Goal: Navigation & Orientation: Find specific page/section

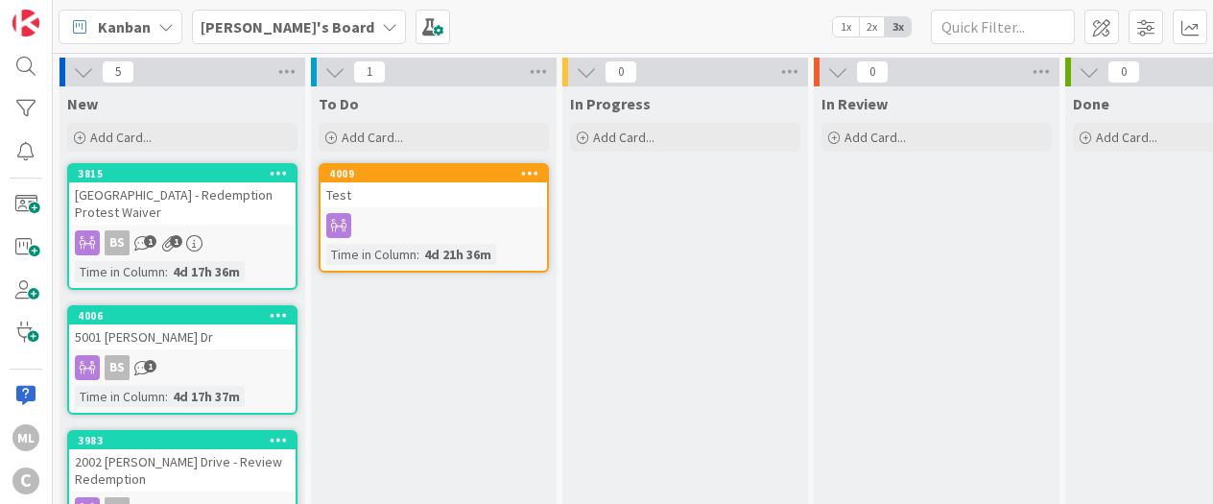
scroll to position [32, 0]
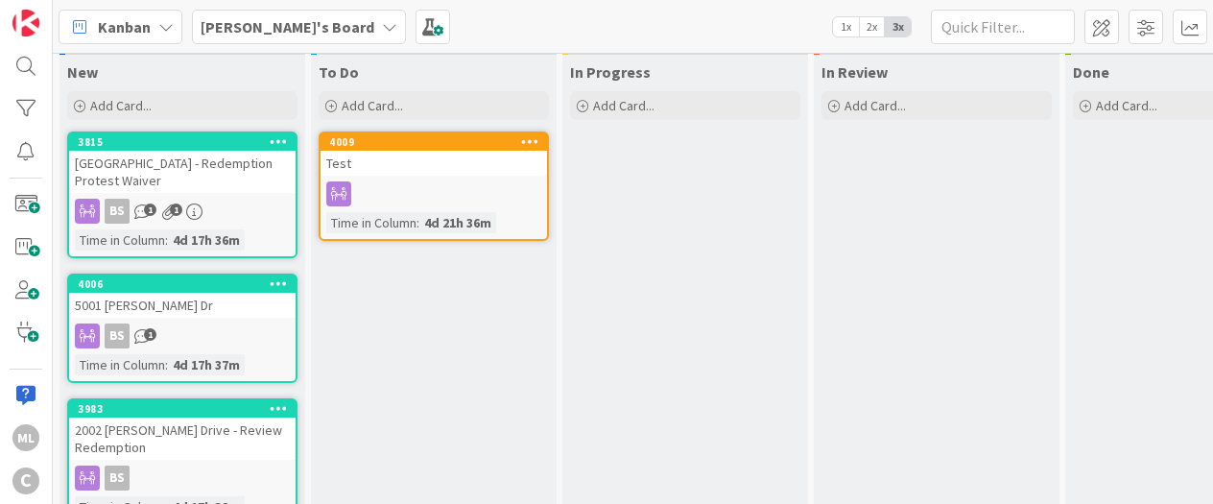
click at [259, 28] on b "[PERSON_NAME]'s Board" at bounding box center [288, 26] width 174 height 19
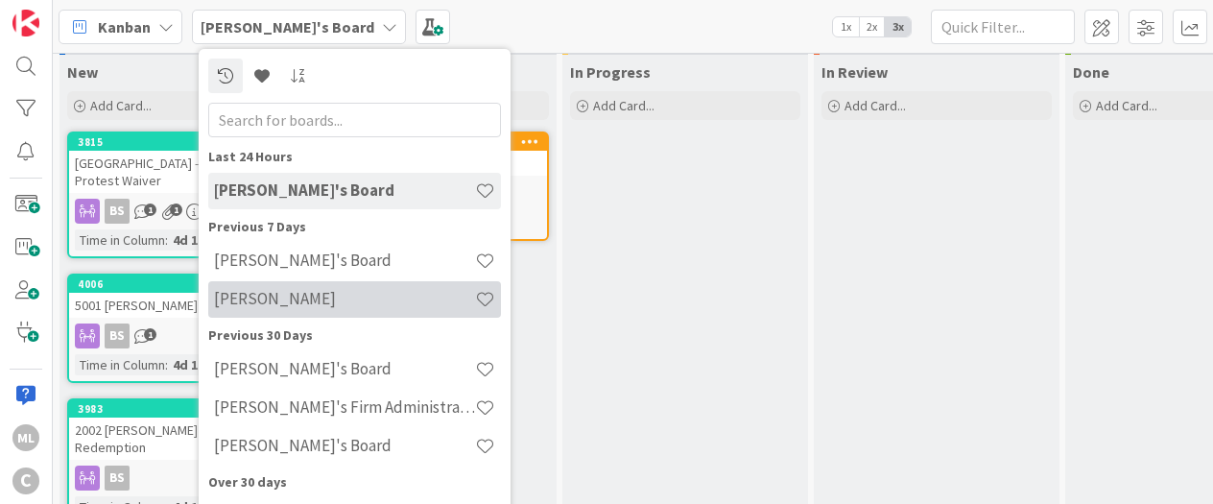
click at [257, 302] on h4 "[PERSON_NAME]" at bounding box center [344, 298] width 261 height 19
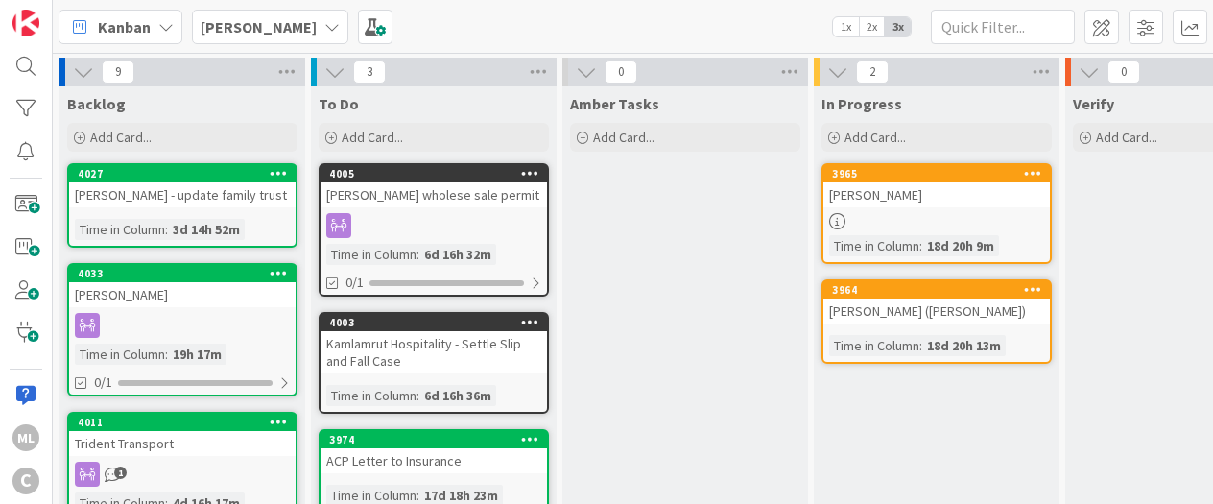
click at [153, 204] on div "[PERSON_NAME] - update family trust" at bounding box center [182, 194] width 227 height 25
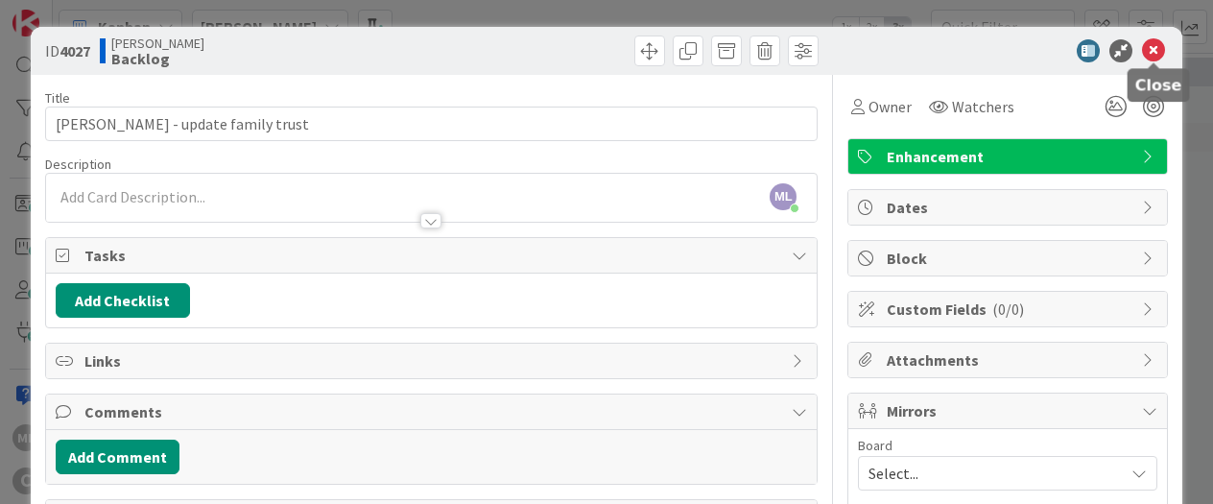
click at [1155, 52] on icon at bounding box center [1153, 50] width 23 height 23
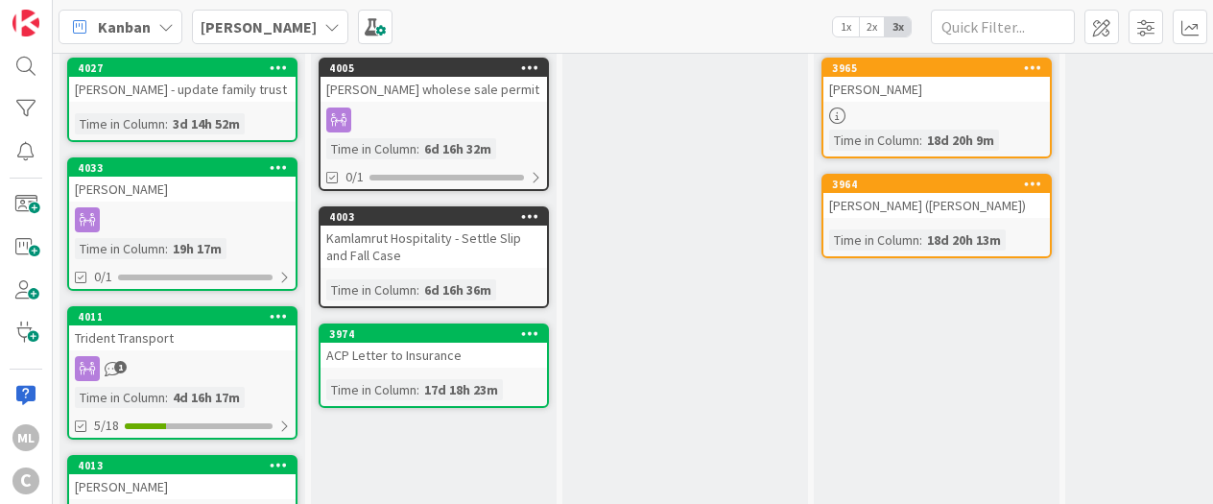
scroll to position [106, 0]
click at [185, 200] on div "[PERSON_NAME]" at bounding box center [182, 189] width 227 height 25
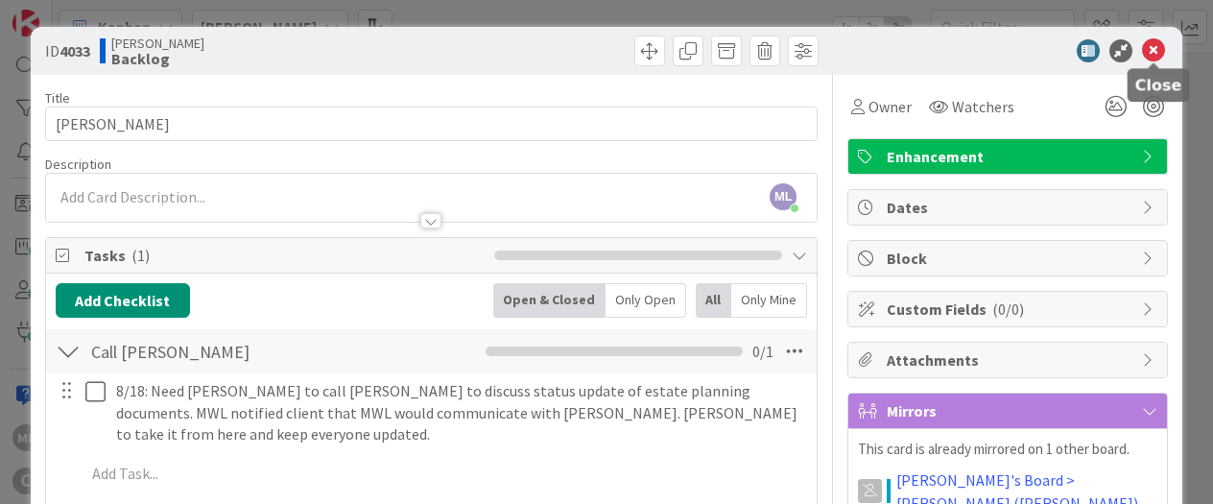
click at [1155, 49] on icon at bounding box center [1153, 50] width 23 height 23
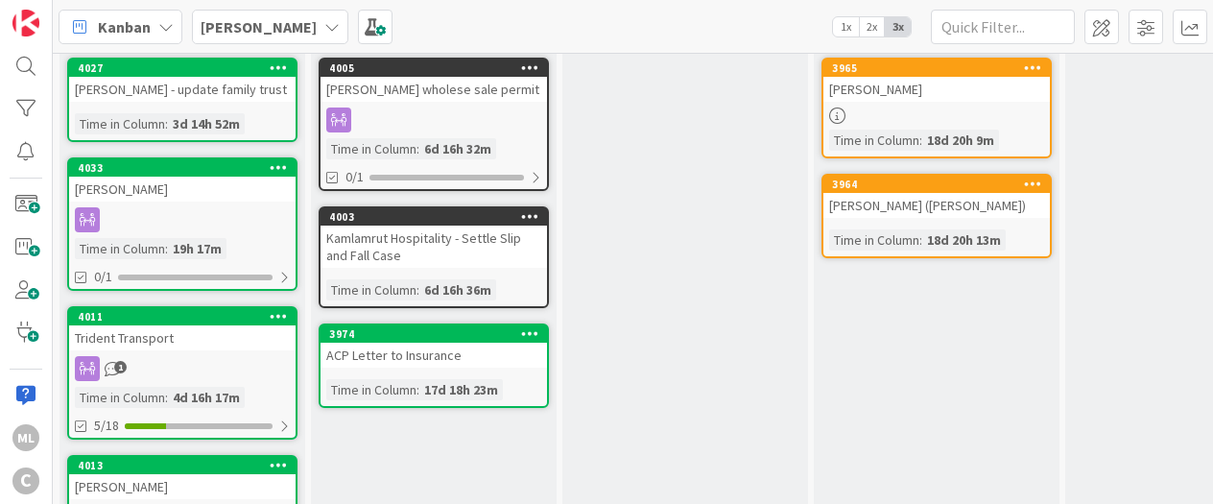
click at [166, 100] on div "[PERSON_NAME] - update family trust" at bounding box center [182, 89] width 227 height 25
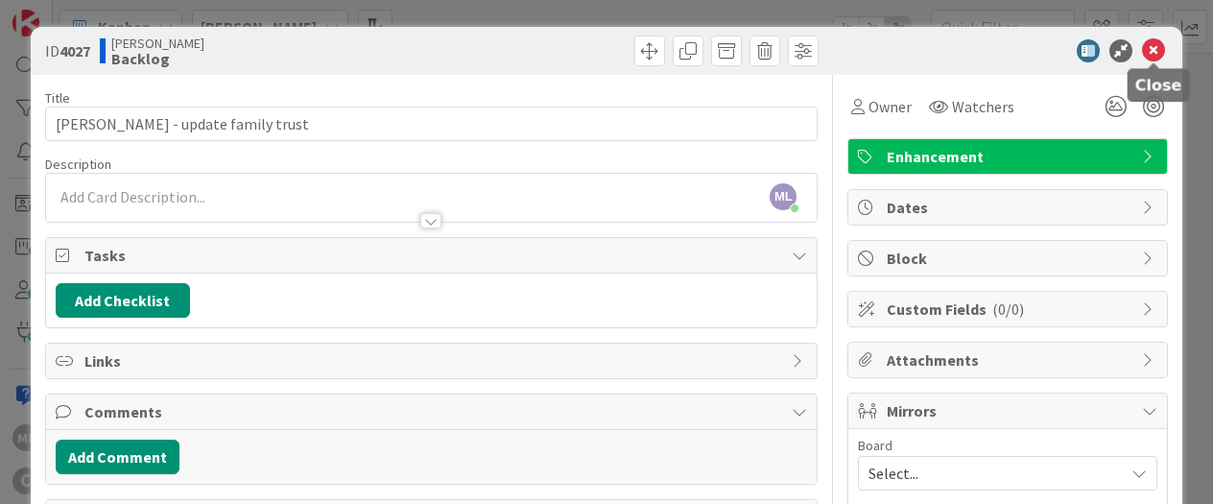
click at [1152, 53] on icon at bounding box center [1153, 50] width 23 height 23
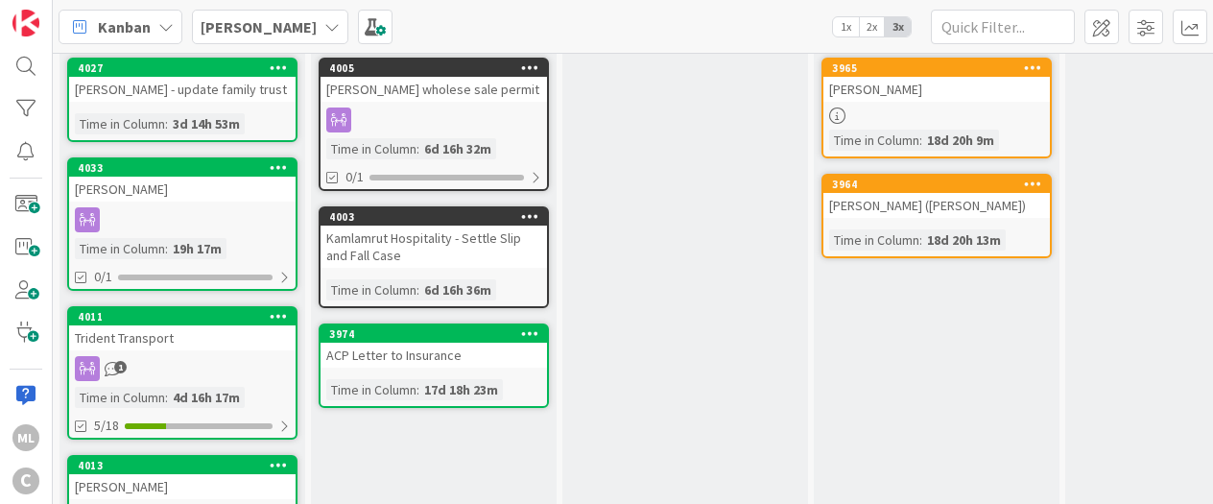
click at [162, 110] on link "4027 [PERSON_NAME] - update family trust Time in Column : 3d 14h 53m" at bounding box center [182, 100] width 230 height 84
